Goal: Find specific page/section: Find specific page/section

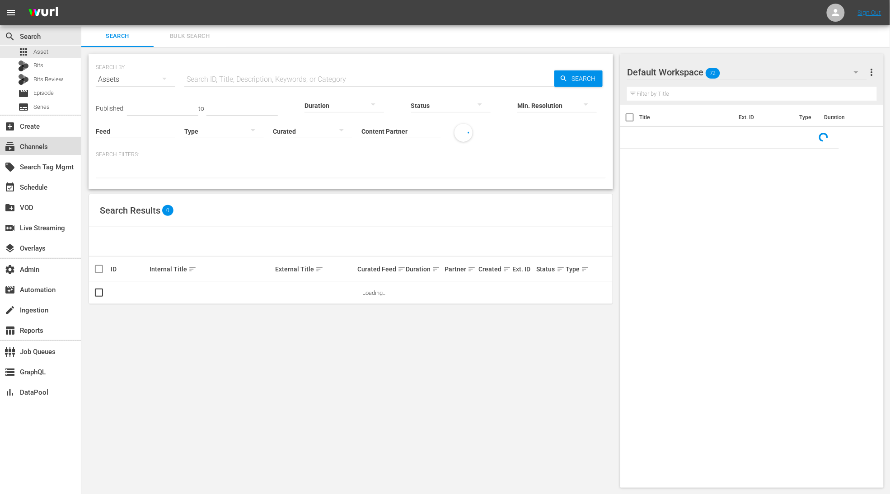
click at [46, 150] on div "subscriptions Channels" at bounding box center [25, 145] width 51 height 8
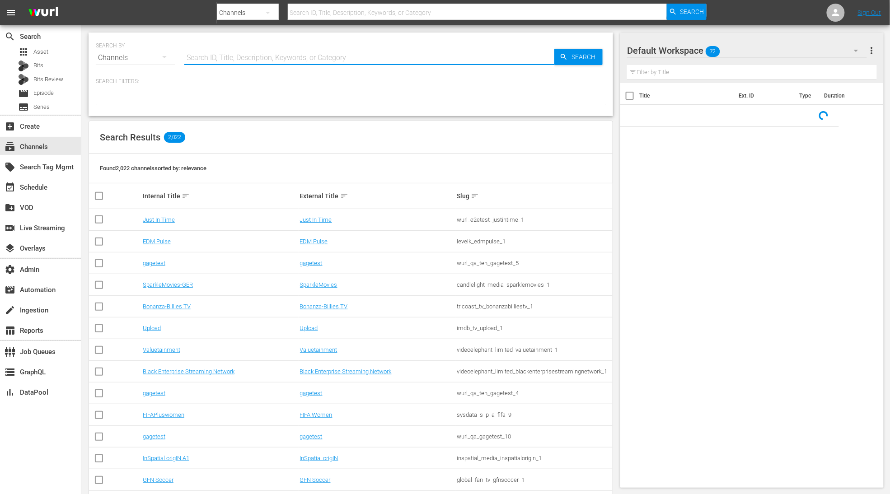
click at [275, 55] on input "text" at bounding box center [369, 58] width 370 height 22
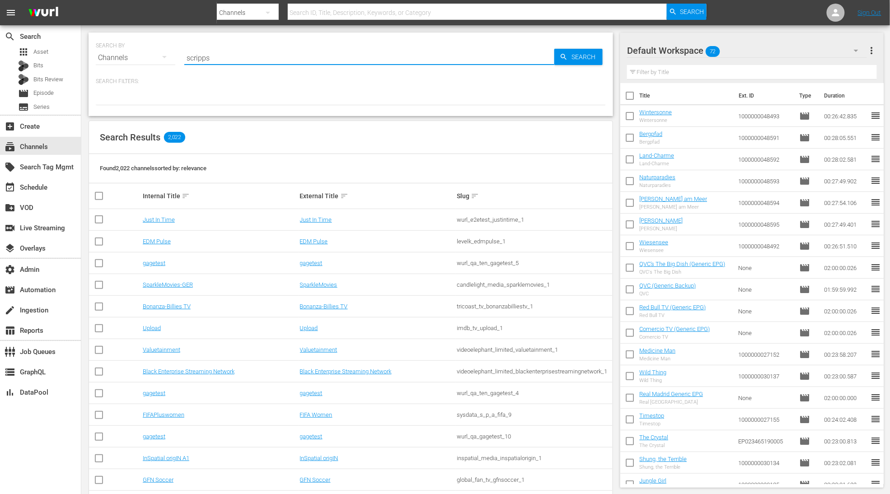
type input "scripps"
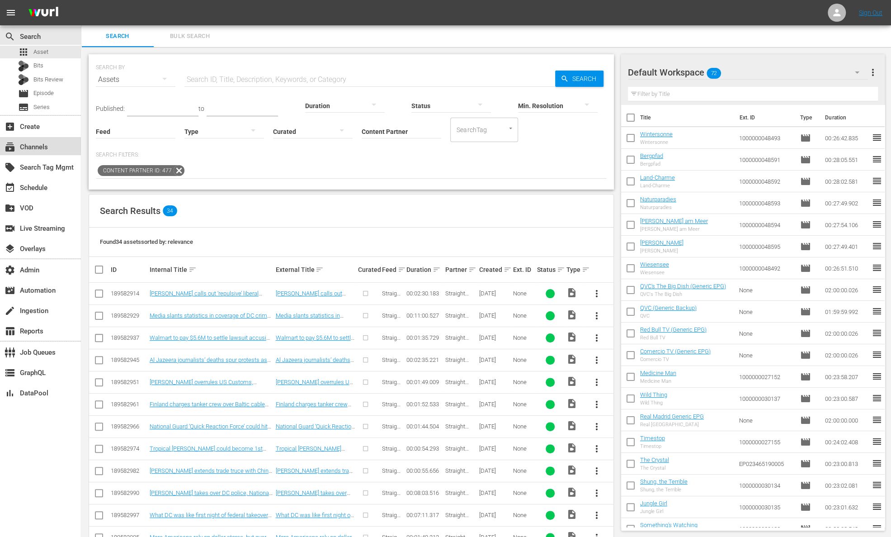
click at [29, 146] on div "subscriptions Channels" at bounding box center [25, 145] width 51 height 8
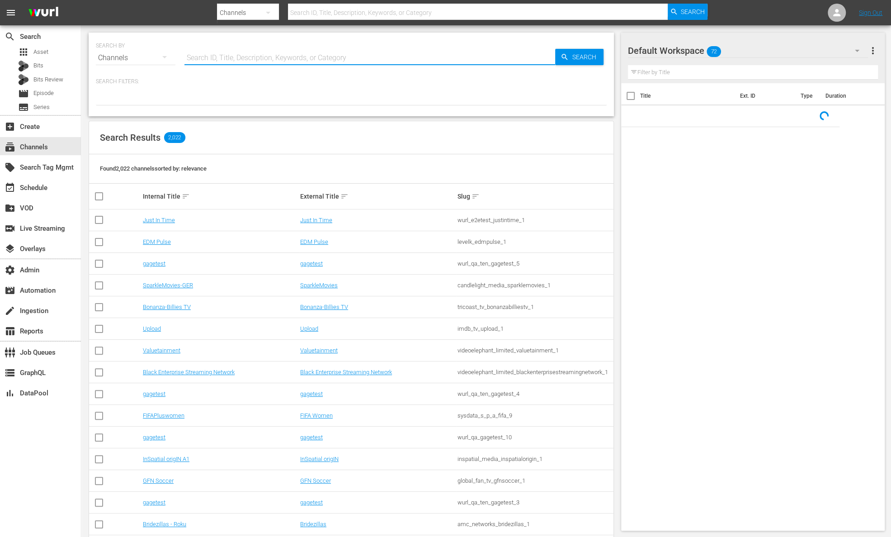
click at [224, 56] on input "text" at bounding box center [369, 58] width 371 height 22
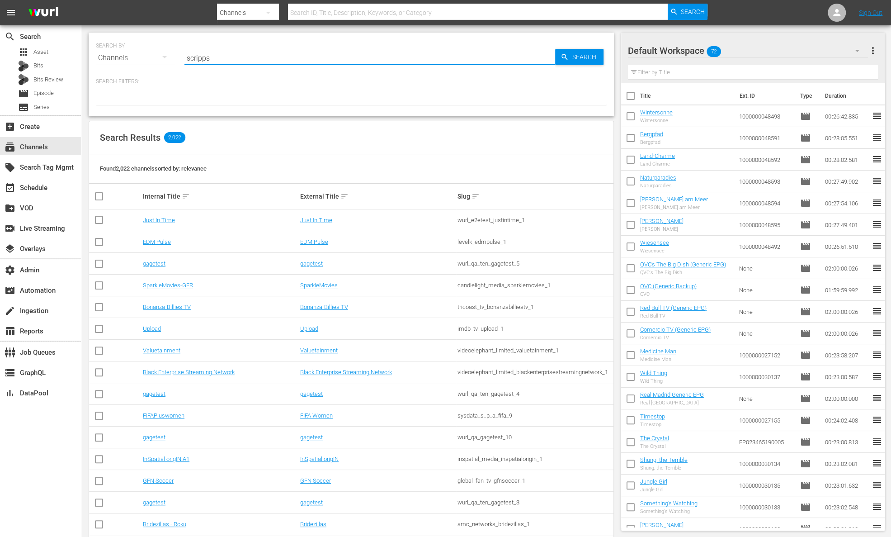
type input "scripps"
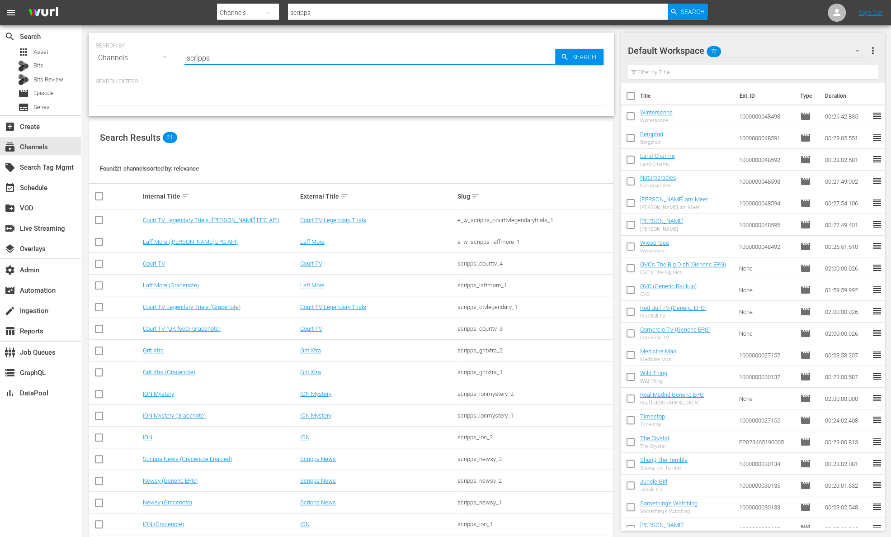
paste input "_newsy_2"
drag, startPoint x: 213, startPoint y: 59, endPoint x: 152, endPoint y: 61, distance: 61.5
click at [152, 61] on div "SEARCH BY Search By Channels Search ID, Title, Description, Keywords, or Catego…" at bounding box center [351, 52] width 511 height 33
type input "scripps_newsy_2"
click at [591, 58] on span "Search" at bounding box center [586, 57] width 35 height 16
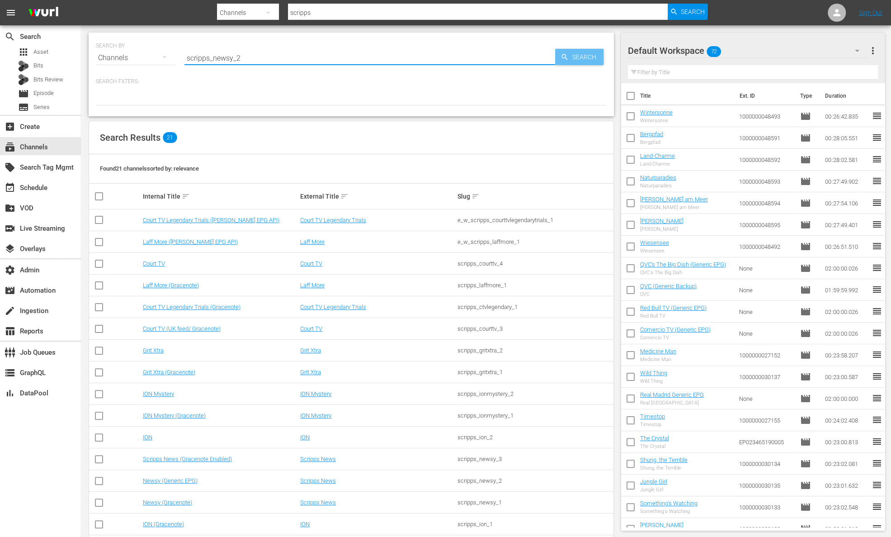
type input "scripps_newsy_2"
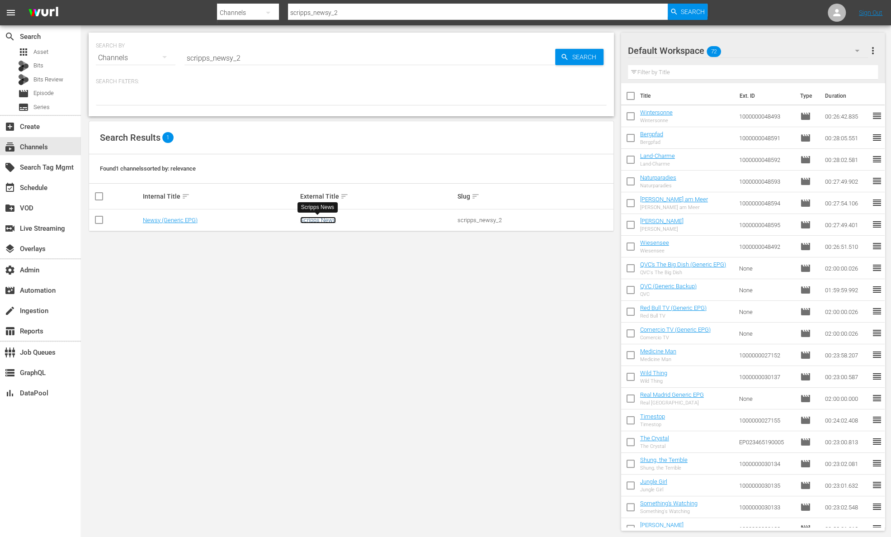
click at [320, 222] on link "Scripps News" at bounding box center [318, 219] width 36 height 7
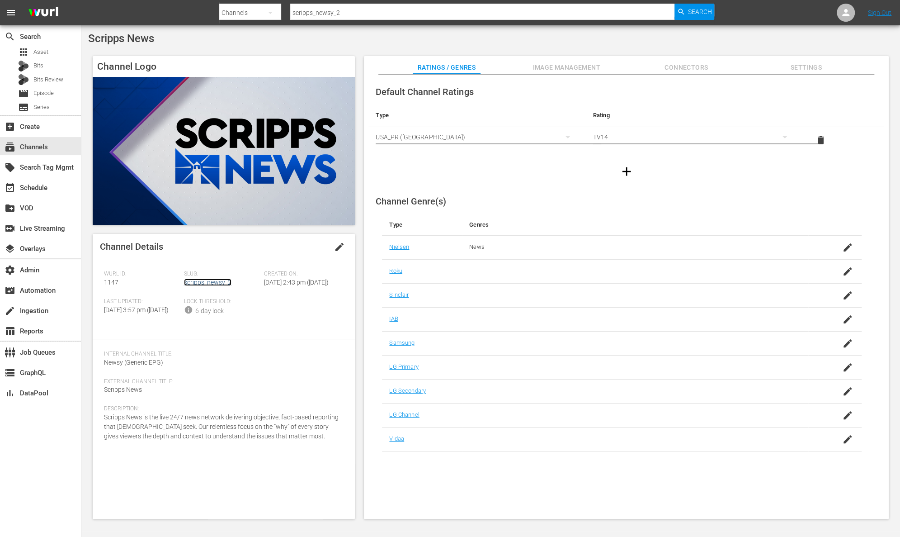
click at [201, 279] on link "scripps_newsy_2" at bounding box center [207, 281] width 47 height 7
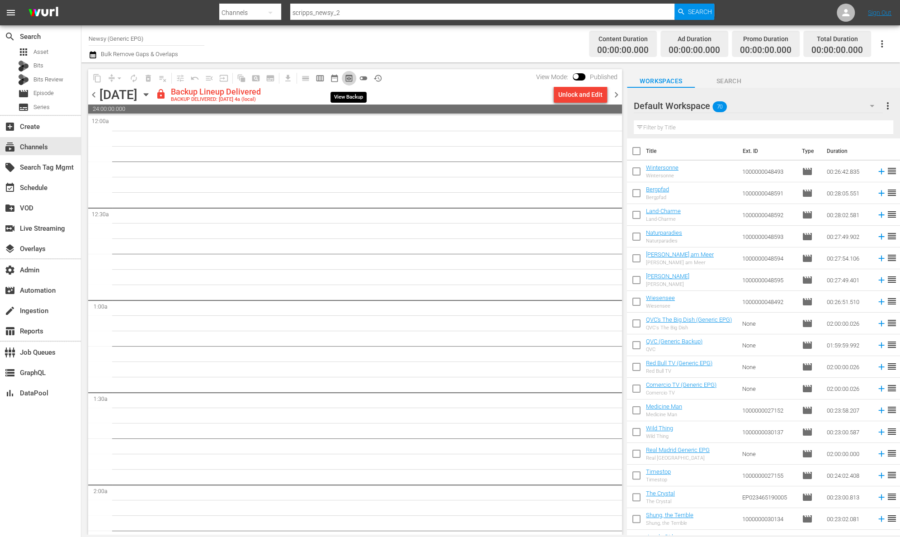
click at [348, 77] on span "preview_outlined" at bounding box center [348, 78] width 9 height 9
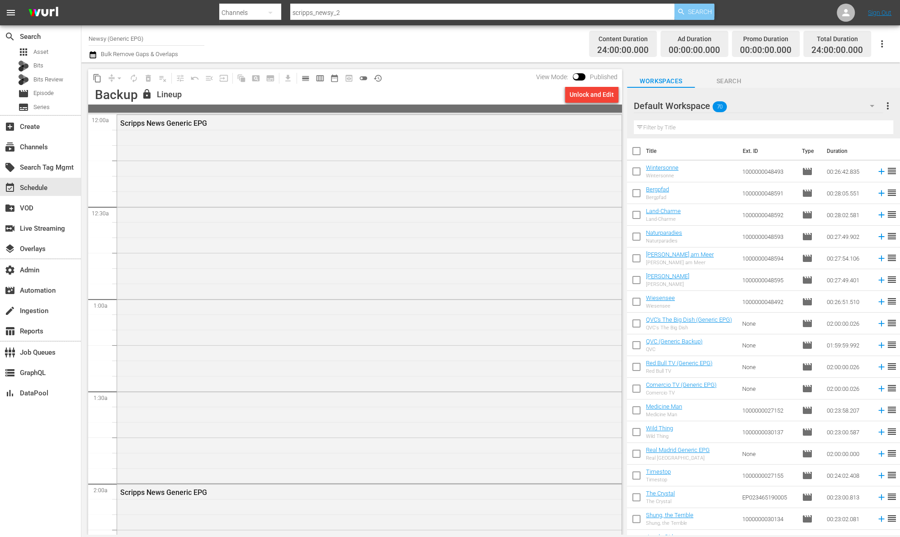
click at [701, 7] on span "Search" at bounding box center [700, 12] width 24 height 16
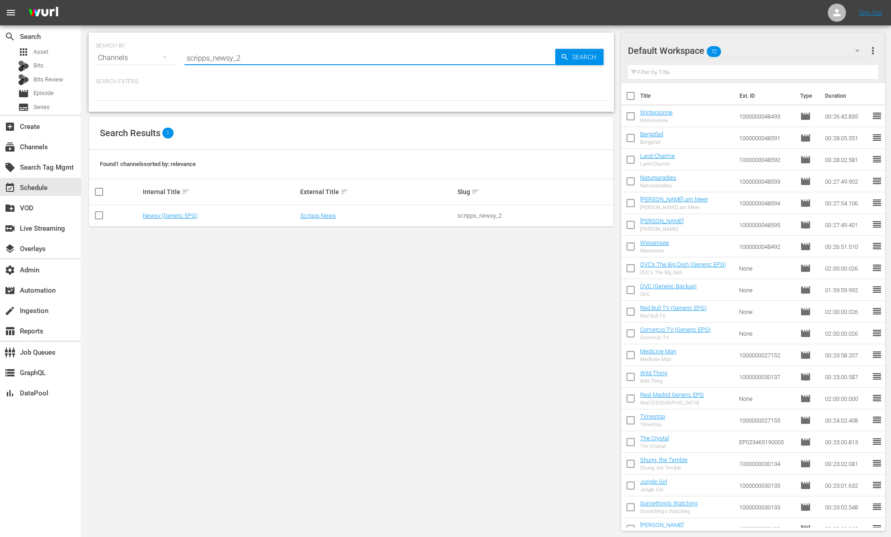
click at [141, 53] on div "SEARCH BY Search By Channels Search ID, Title, Description, Keywords, or Catego…" at bounding box center [351, 52] width 511 height 33
paste input "courttv_1"
type input "scripps_courttv_1"
click at [575, 57] on span "Search" at bounding box center [586, 57] width 35 height 16
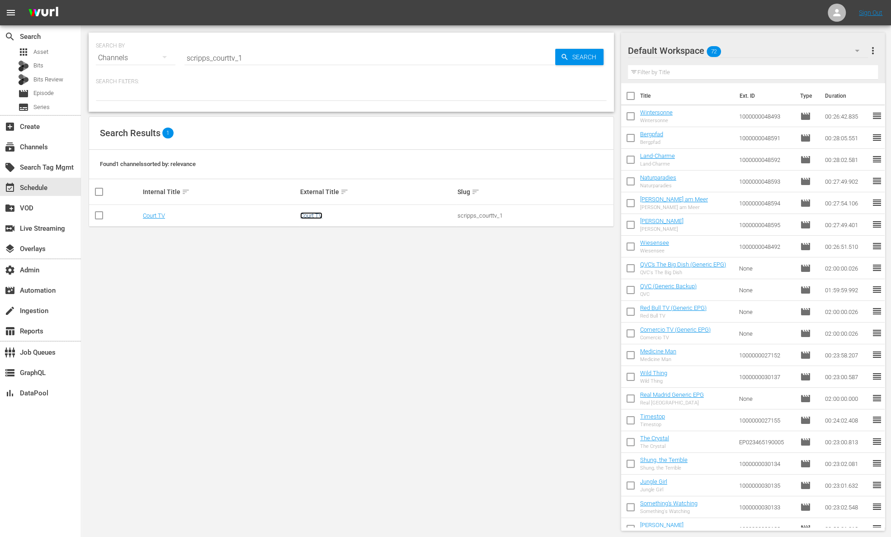
click at [309, 214] on link "Court TV" at bounding box center [311, 215] width 22 height 7
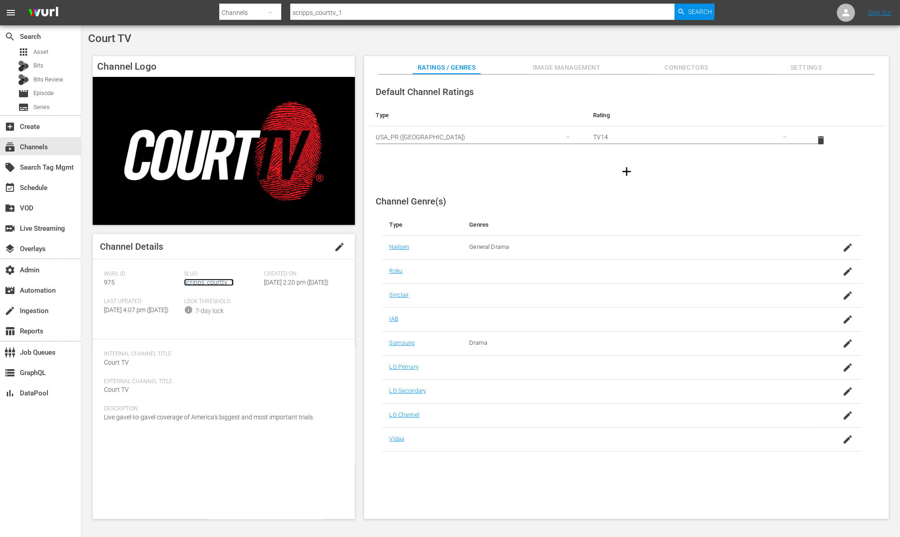
click at [222, 285] on link "scripps_courttv_1" at bounding box center [209, 281] width 50 height 7
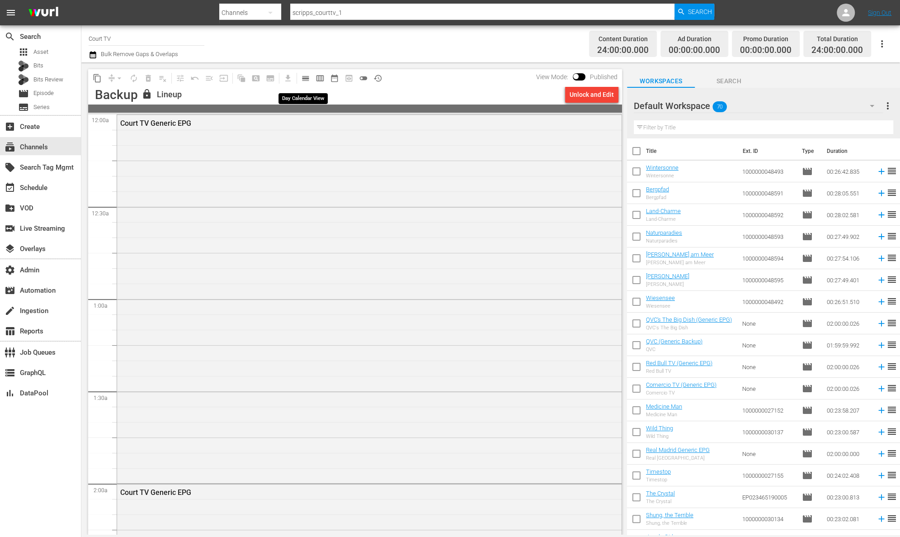
click at [302, 78] on span "calendar_view_day_outlined" at bounding box center [305, 78] width 9 height 9
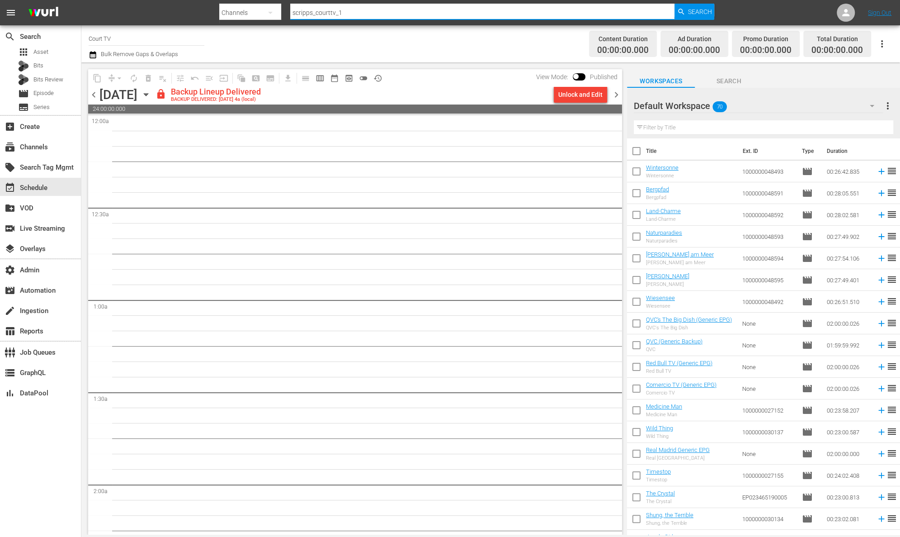
drag, startPoint x: 362, startPoint y: 13, endPoint x: 209, endPoint y: 12, distance: 152.8
click at [209, 12] on nav "menu Search By Channels Search ID, Title, Description, Keywords, or Category sc…" at bounding box center [450, 12] width 900 height 25
paste input "ony_sonykal_gn"
type input "sony_sonykal_gn_1"
click at [693, 12] on span "Search" at bounding box center [700, 12] width 24 height 16
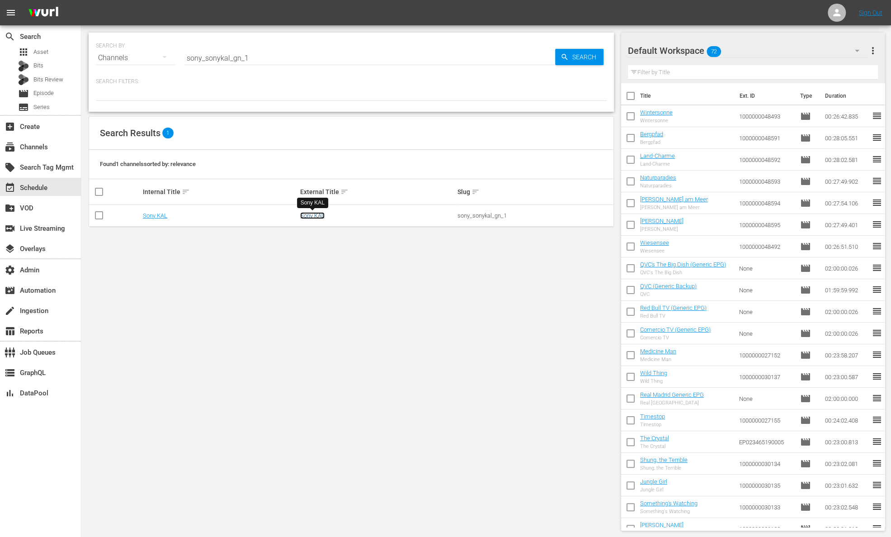
click at [311, 212] on link "Sony KAL" at bounding box center [312, 215] width 24 height 7
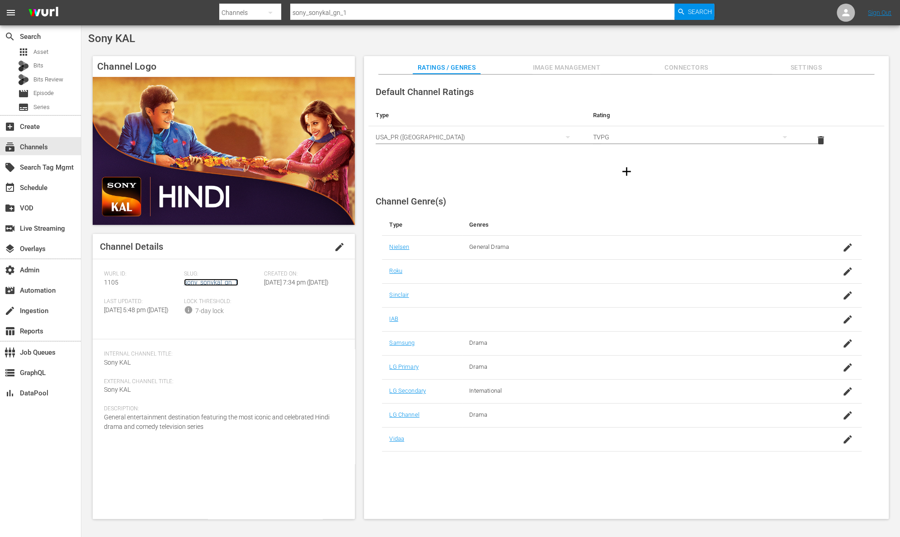
click at [211, 284] on link "sony_sonykal_gn_1" at bounding box center [211, 281] width 54 height 7
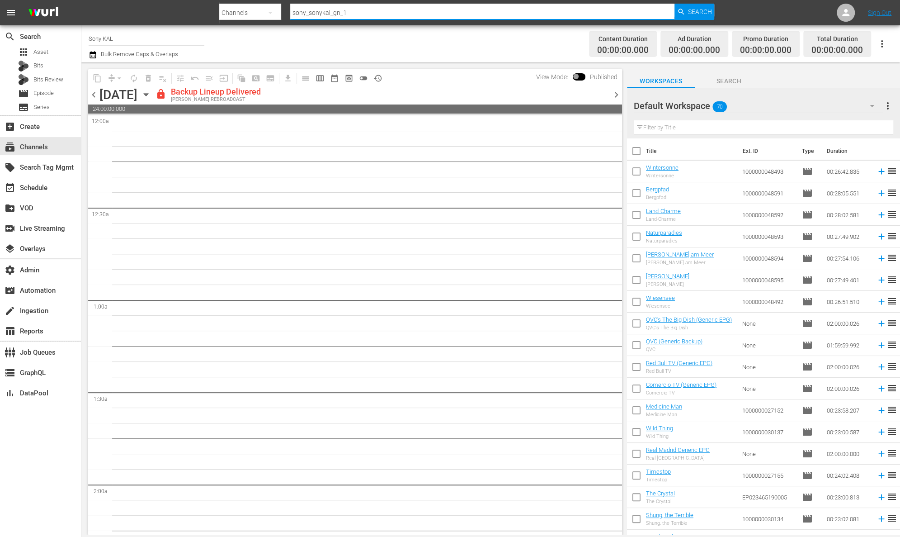
drag, startPoint x: 392, startPoint y: 14, endPoint x: 232, endPoint y: 14, distance: 160.0
click at [232, 14] on div "Search By Channels Search ID, Title, Description, Keywords, or Category sony_so…" at bounding box center [466, 13] width 495 height 22
paste input "cripps_gritxtra_2"
type input "scripps_gritxtra_2"
click at [705, 10] on span "Search" at bounding box center [700, 12] width 24 height 16
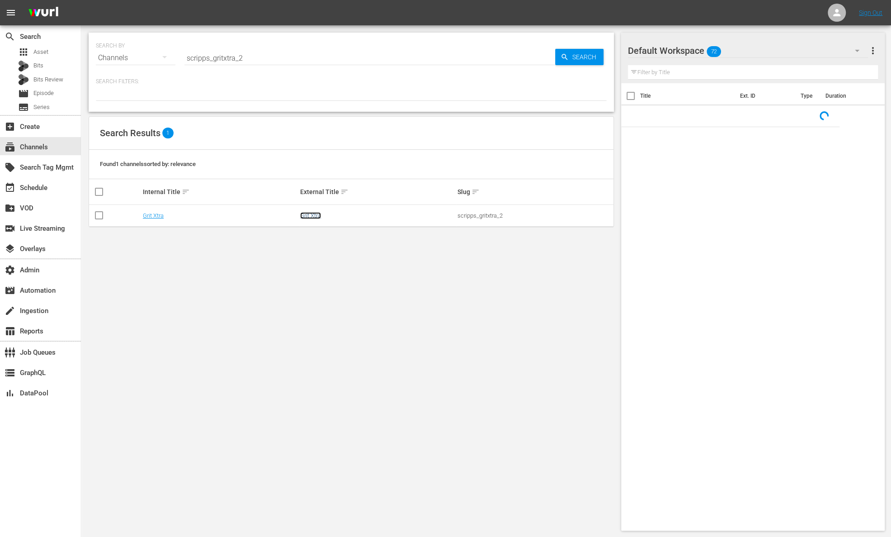
click at [312, 213] on link "Grit Xtra" at bounding box center [310, 215] width 21 height 7
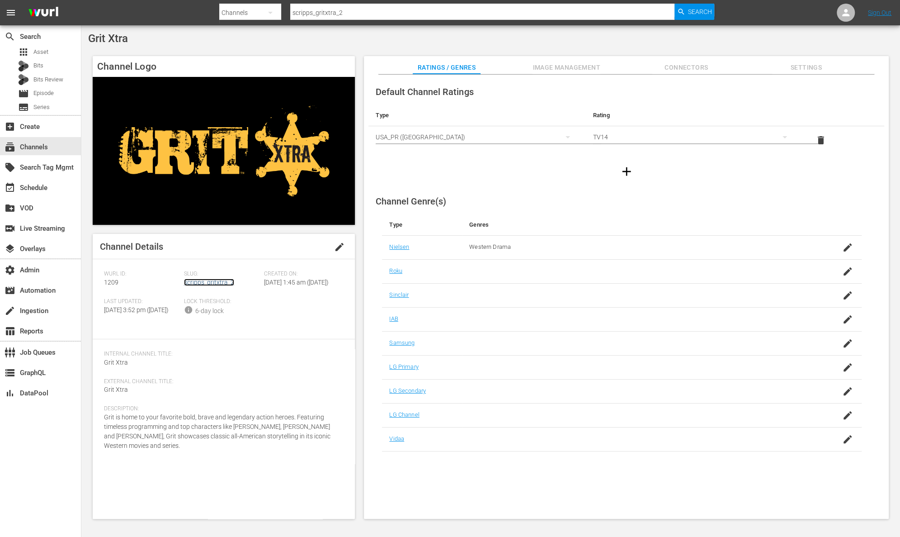
click at [205, 278] on link "scripps_gritxtra_2" at bounding box center [209, 281] width 50 height 7
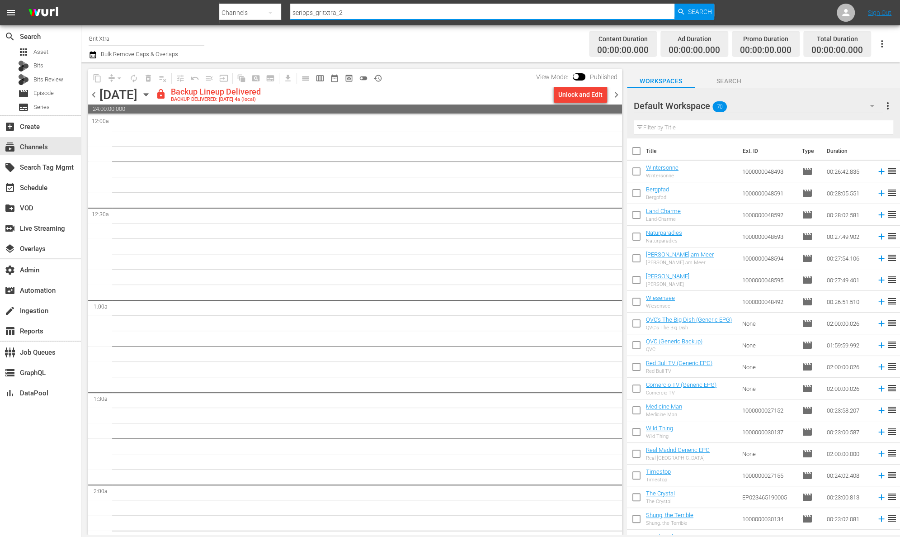
drag, startPoint x: 351, startPoint y: 14, endPoint x: 217, endPoint y: 18, distance: 133.8
click at [217, 18] on nav "menu Search By Channels Search ID, Title, Description, Keywords, or Category sc…" at bounding box center [450, 12] width 900 height 25
paste input "scripps_ionmystery_2"
drag, startPoint x: 426, startPoint y: 14, endPoint x: 265, endPoint y: 14, distance: 160.9
click at [265, 14] on div "Search By Channels Search ID, Title, Description, Keywords, or Category scripps…" at bounding box center [466, 13] width 495 height 22
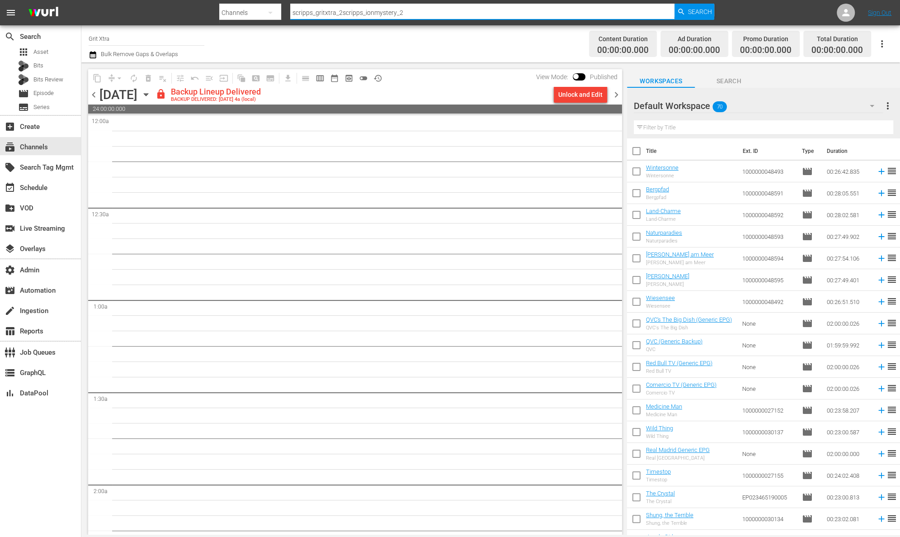
paste input "text"
type input "scripps_ionmystery_2"
click at [705, 10] on span "Search" at bounding box center [700, 12] width 24 height 16
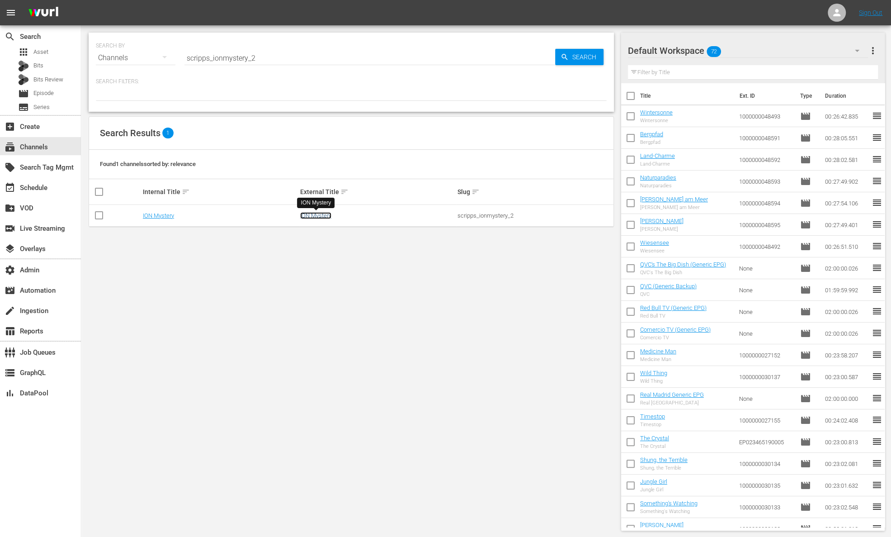
click at [328, 213] on link "ION Mystery" at bounding box center [315, 215] width 31 height 7
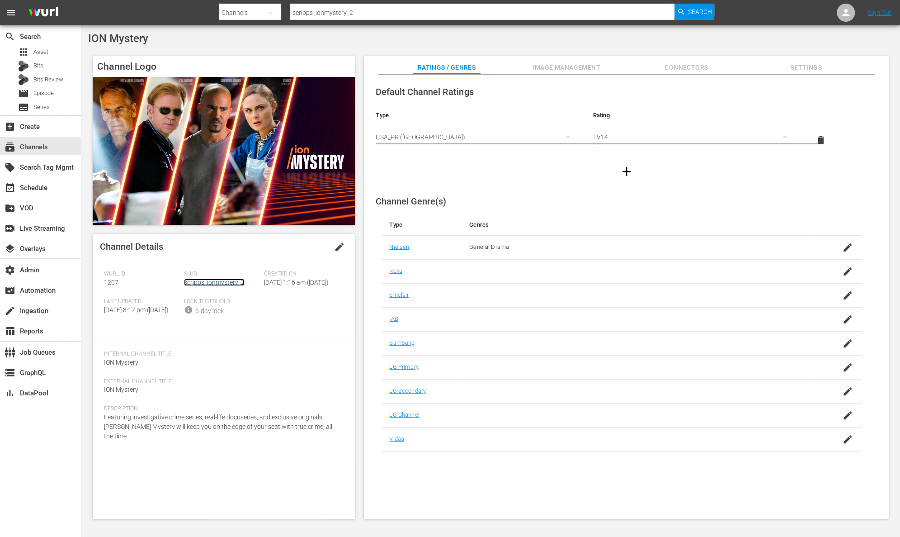
click at [221, 282] on link "scripps_ionmystery_2" at bounding box center [214, 281] width 61 height 7
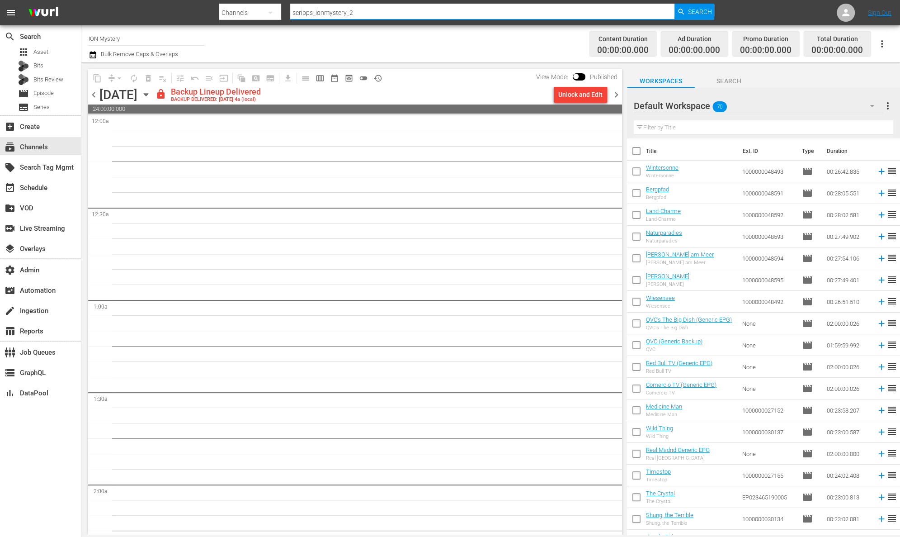
drag, startPoint x: 359, startPoint y: 14, endPoint x: 277, endPoint y: 15, distance: 82.3
click at [277, 15] on div "Search By Channels Search ID, Title, Description, Keywords, or Category scripps…" at bounding box center [466, 13] width 495 height 22
paste input "bouncexl"
type input "scripps_bouncexl_2"
click at [697, 11] on span "Search" at bounding box center [700, 12] width 24 height 16
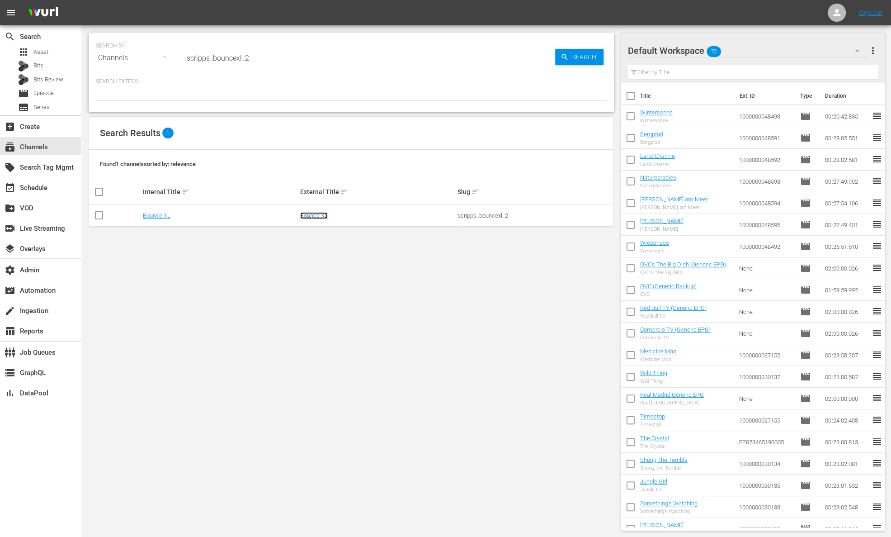
click at [311, 214] on link "Bounce XL" at bounding box center [314, 215] width 28 height 7
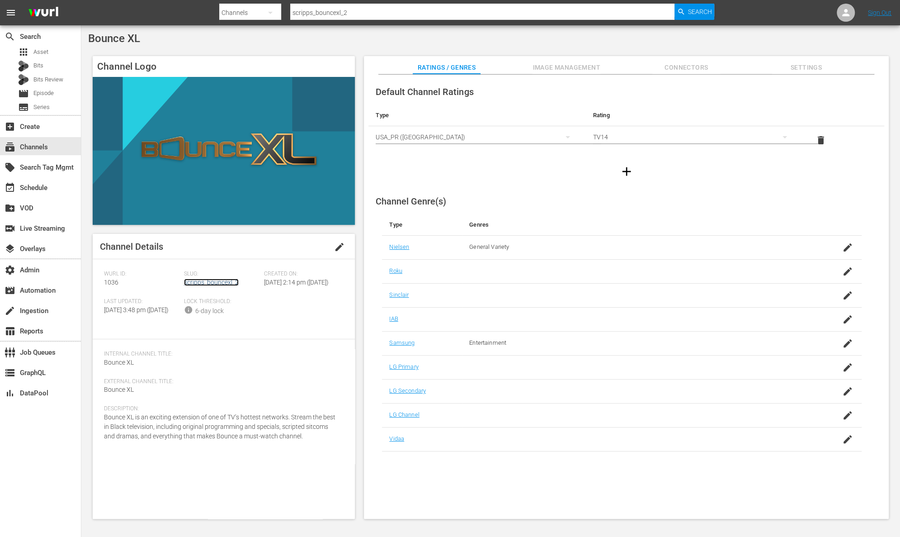
click at [220, 285] on link "scripps_bouncexl_2" at bounding box center [211, 281] width 55 height 7
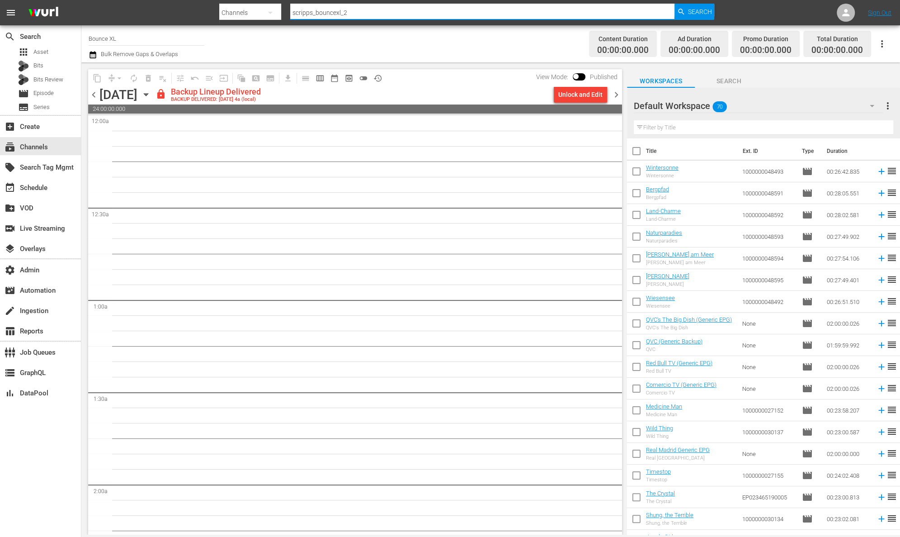
drag, startPoint x: 345, startPoint y: 15, endPoint x: 260, endPoint y: 15, distance: 85.0
click at [260, 15] on div "Search By Channels Search ID, Title, Description, Keywords, or Category scripps…" at bounding box center [466, 13] width 495 height 22
paste input "ion_ion_plus"
type input "ion_ion_plus_2"
click at [693, 15] on span "Search" at bounding box center [700, 12] width 24 height 16
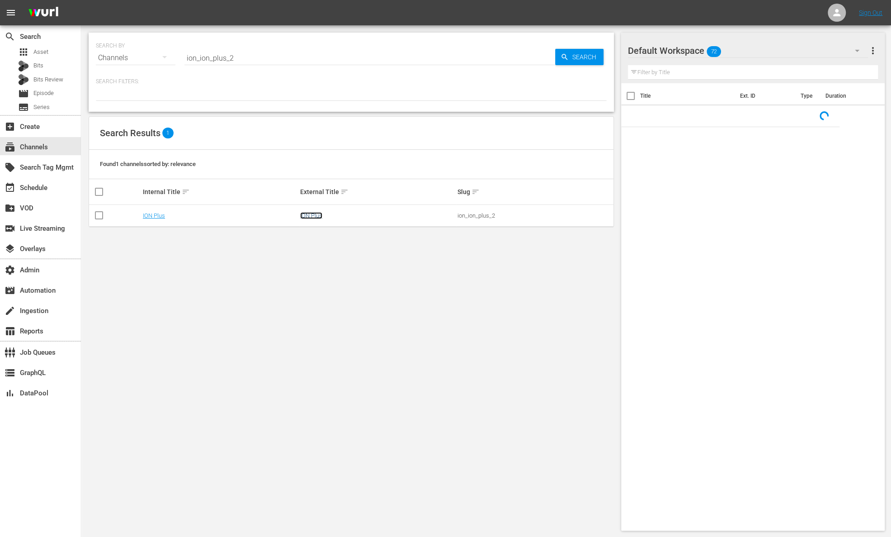
click at [319, 215] on link "ION Plus" at bounding box center [311, 215] width 22 height 7
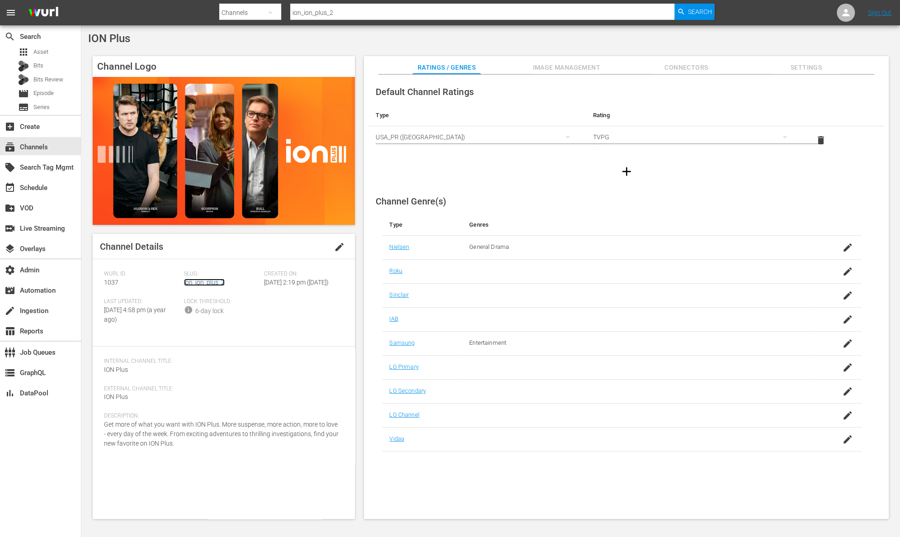
click at [217, 280] on link "ion_ion_plus_2" at bounding box center [204, 281] width 41 height 7
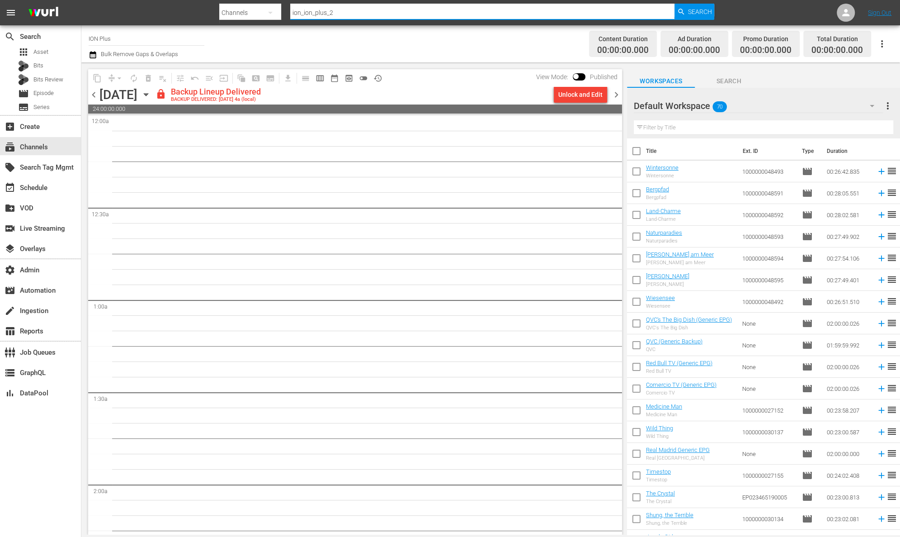
drag, startPoint x: 363, startPoint y: 13, endPoint x: 225, endPoint y: 13, distance: 137.9
click at [225, 13] on div "Search By Channels Search ID, Title, Description, Keywords, or Category ion_ion…" at bounding box center [466, 13] width 495 height 22
paste input "cheddar_cheddar"
type input "cheddar_cheddar_2"
click at [697, 15] on span "Search" at bounding box center [700, 12] width 24 height 16
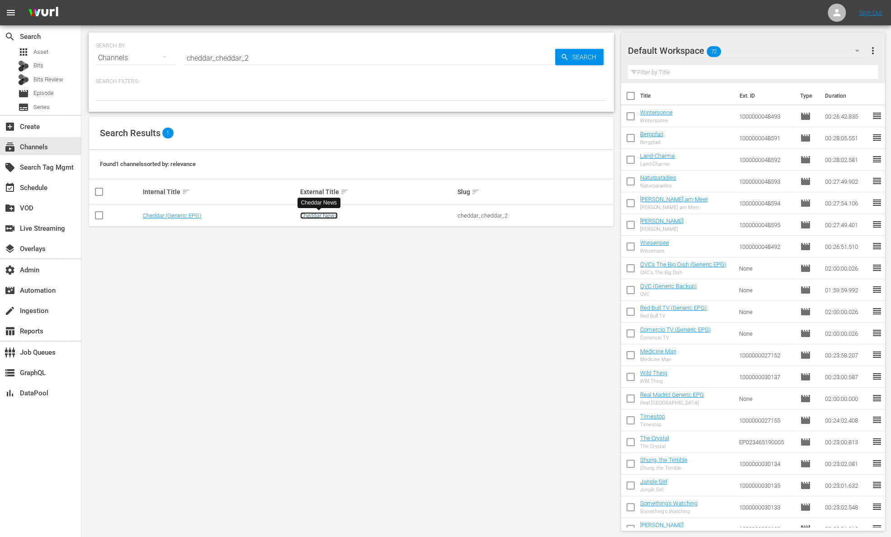
click at [315, 218] on link "Cheddar News" at bounding box center [319, 215] width 38 height 7
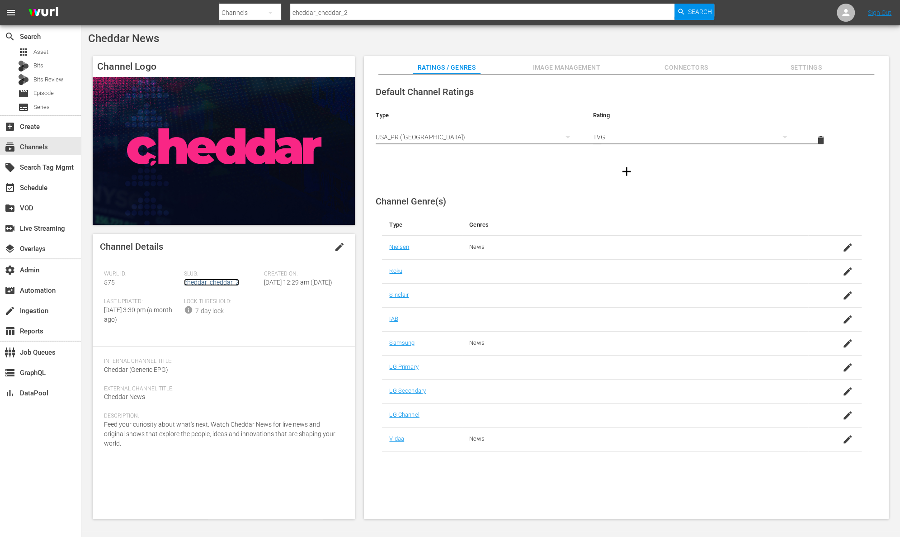
click at [222, 282] on link "cheddar_cheddar_2" at bounding box center [211, 281] width 55 height 7
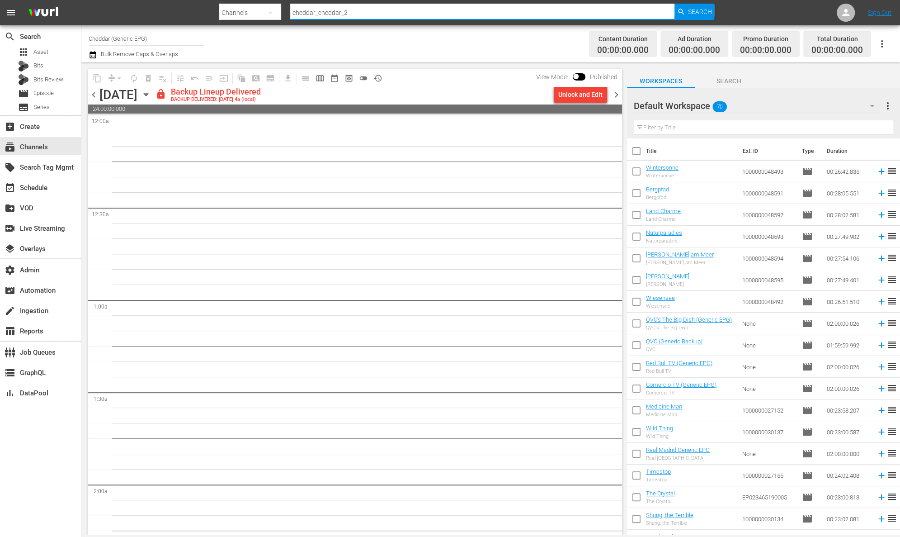
drag, startPoint x: 424, startPoint y: 7, endPoint x: 260, endPoint y: 8, distance: 164.1
click at [260, 8] on div "Search By Channels Search ID, Title, Description, Keywords, or Category cheddar…" at bounding box center [466, 13] width 495 height 22
drag, startPoint x: 353, startPoint y: 9, endPoint x: 390, endPoint y: 10, distance: 37.6
click at [390, 10] on input "cheddar_cheddar_2" at bounding box center [482, 13] width 384 height 22
paste input "scripps_ion"
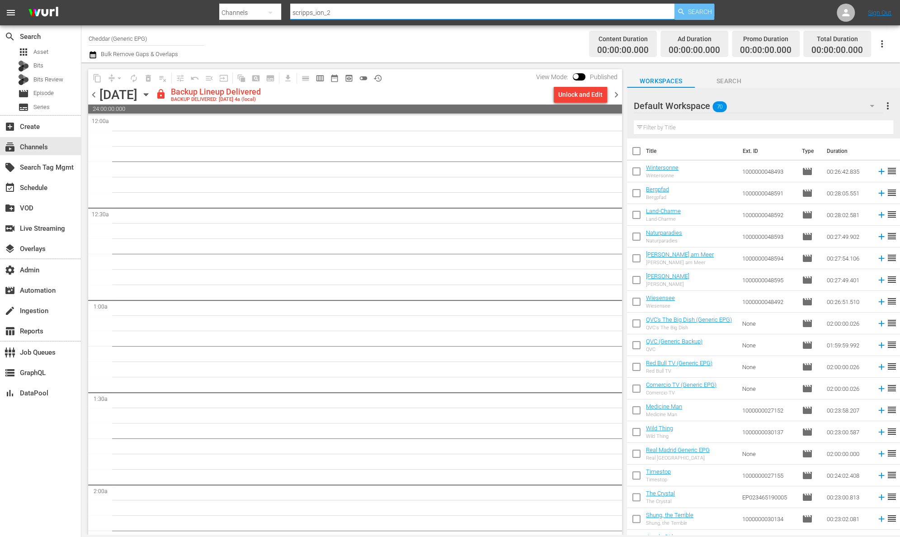
type input "scripps_ion_2"
click at [693, 9] on span "Search" at bounding box center [700, 12] width 24 height 16
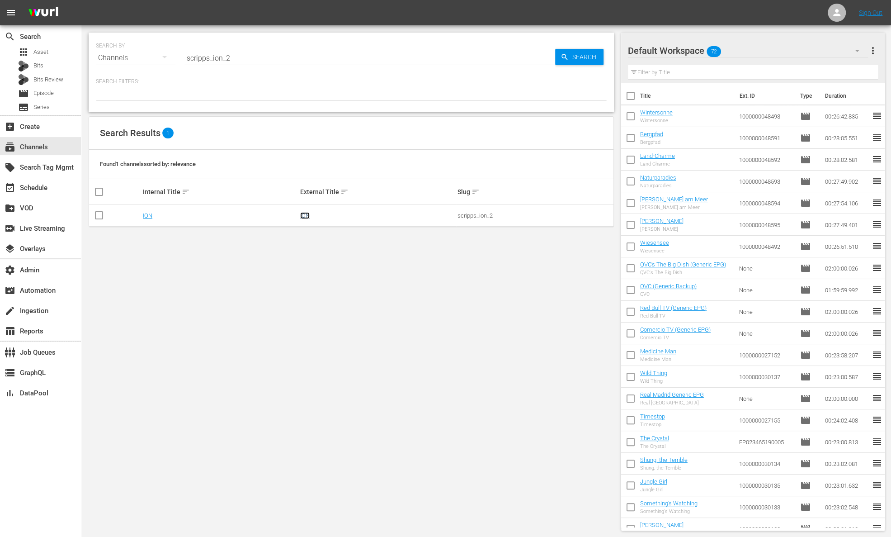
click at [306, 215] on link "ION" at bounding box center [304, 215] width 9 height 7
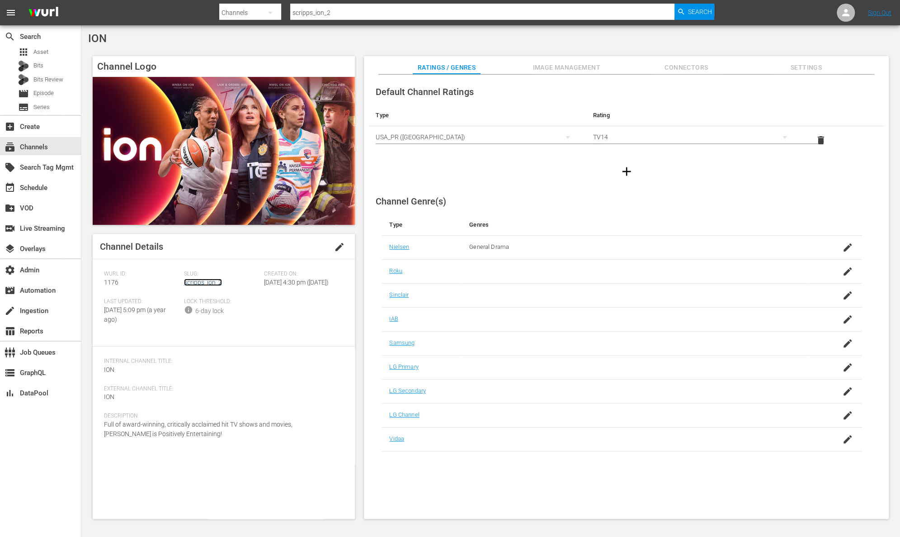
click at [205, 285] on link "scripps_ion_2" at bounding box center [203, 281] width 38 height 7
